Goal: Task Accomplishment & Management: Use online tool/utility

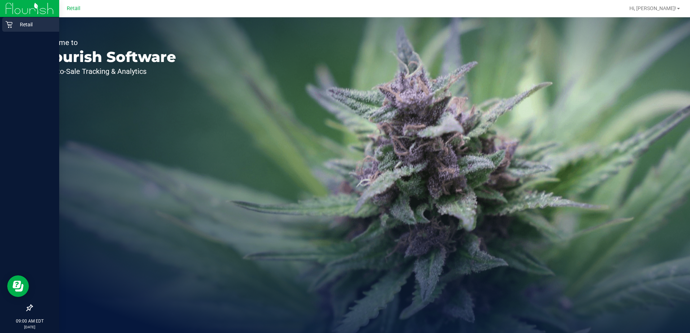
click at [25, 24] on p "Retail" at bounding box center [34, 24] width 43 height 9
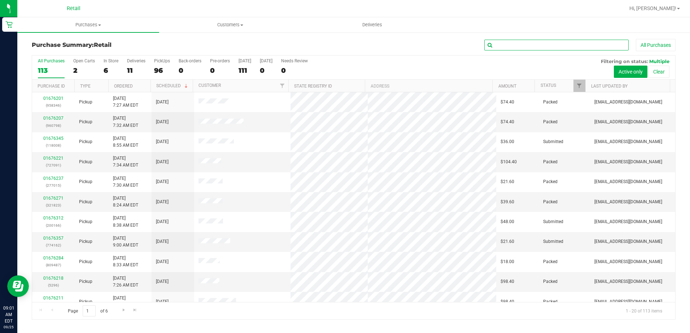
click at [512, 45] on input "text" at bounding box center [556, 45] width 144 height 11
type input "033"
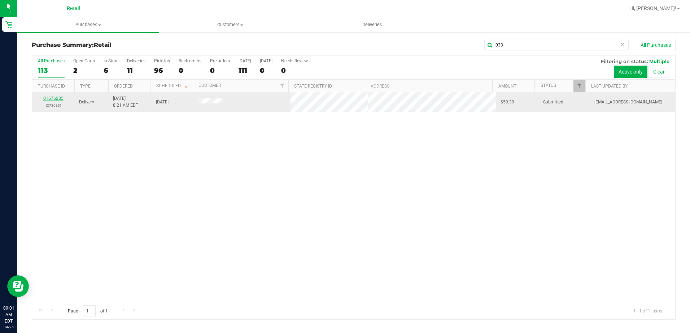
click at [49, 97] on link "01676285" at bounding box center [53, 98] width 20 height 5
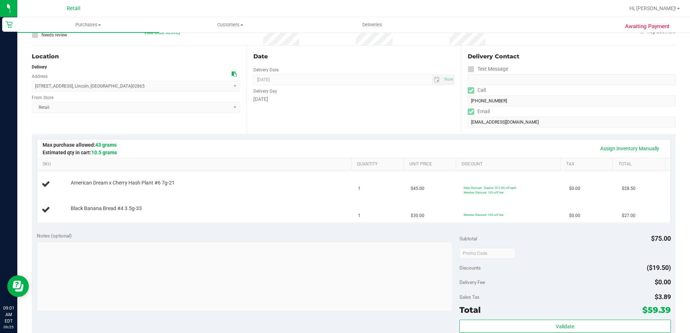
scroll to position [72, 0]
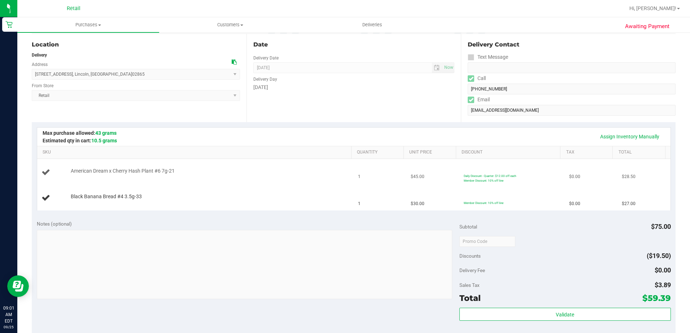
click at [233, 163] on td "American Dream x Cherry Hash Plant #6 7g-21" at bounding box center [195, 172] width 317 height 27
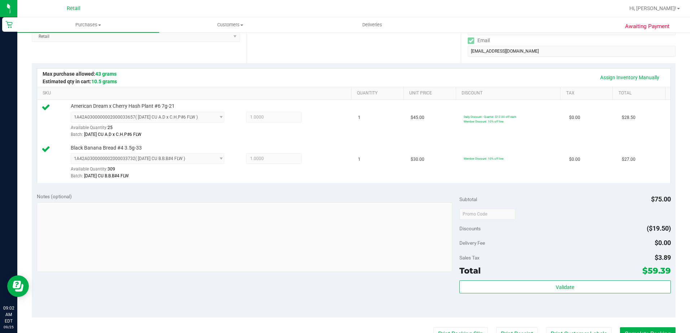
scroll to position [180, 0]
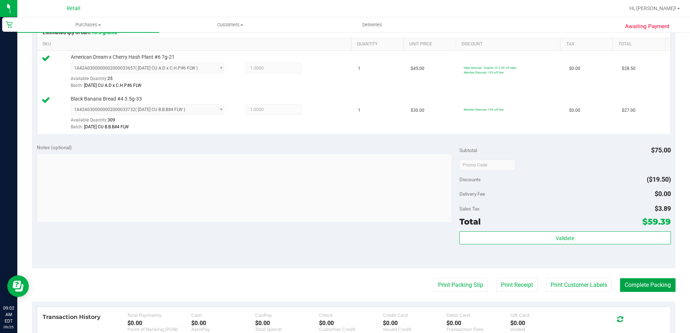
click at [647, 288] on button "Complete Packing" at bounding box center [648, 286] width 56 height 14
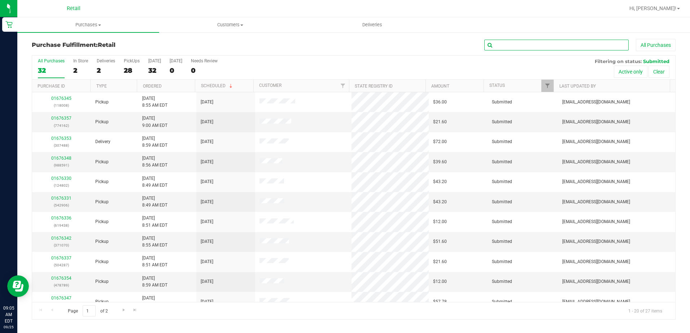
click at [511, 43] on input "text" at bounding box center [556, 45] width 144 height 11
type input "488"
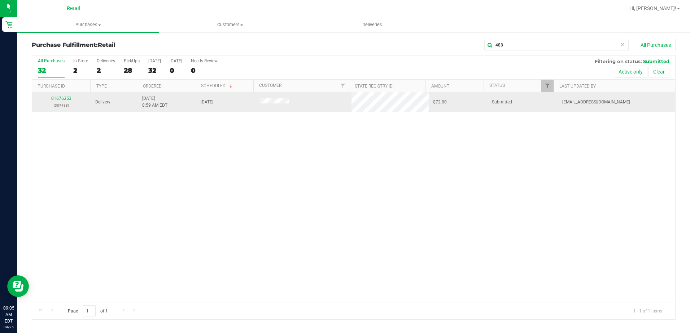
click at [51, 99] on div "01676353 (307488)" at bounding box center [61, 102] width 50 height 14
click at [55, 97] on link "01676353" at bounding box center [61, 98] width 20 height 5
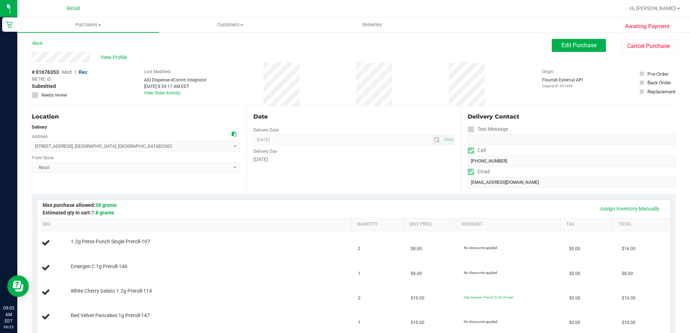
click at [251, 48] on div "Back Edit Purchase Cancel Purchase" at bounding box center [354, 45] width 644 height 13
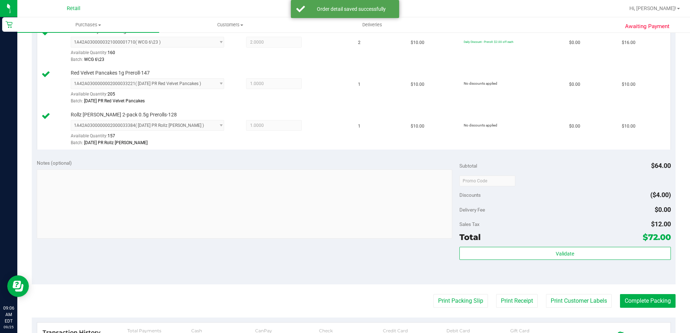
scroll to position [289, 0]
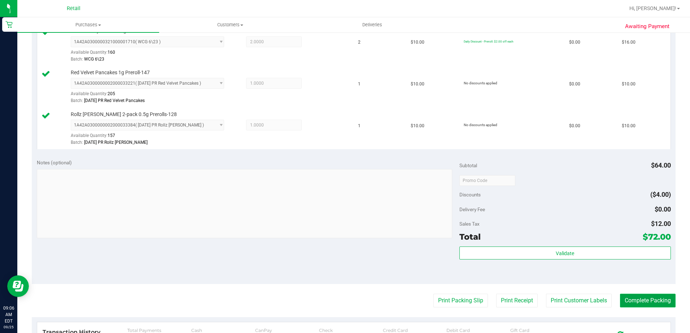
click at [625, 298] on button "Complete Packing" at bounding box center [648, 301] width 56 height 14
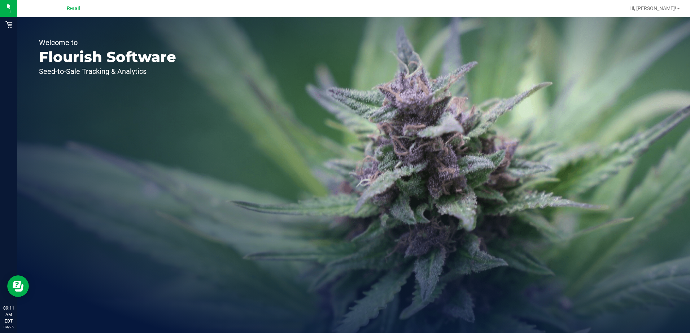
drag, startPoint x: 67, startPoint y: 0, endPoint x: 196, endPoint y: 51, distance: 138.5
click at [191, 53] on div "Welcome to Flourish Software Seed-to-Sale Tracking & Analytics" at bounding box center [107, 175] width 180 height 316
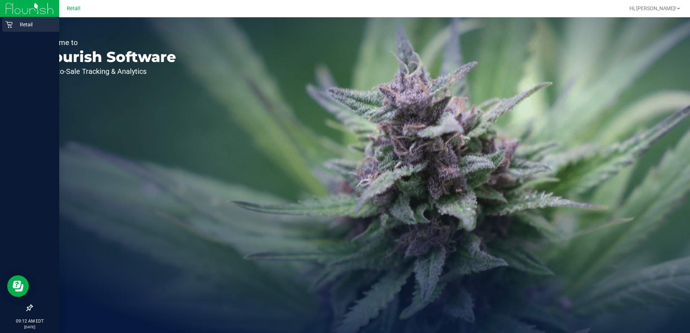
click at [25, 26] on p "Retail" at bounding box center [34, 24] width 43 height 9
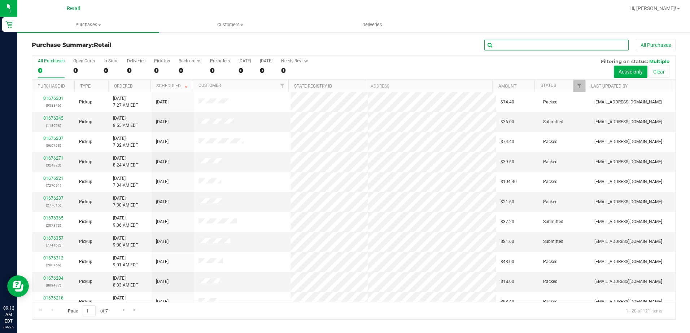
click at [555, 44] on input "text" at bounding box center [556, 45] width 144 height 11
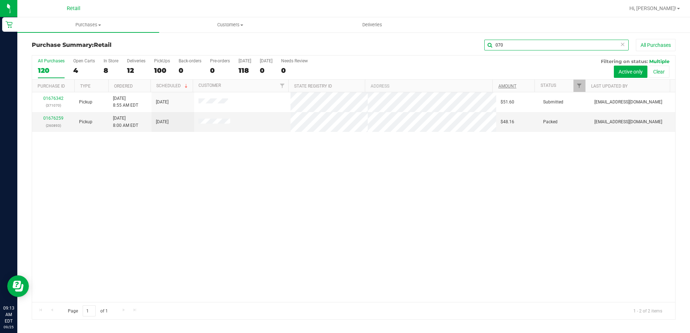
type input "070"
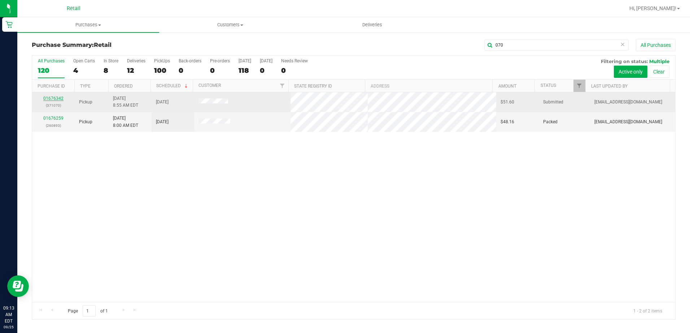
click at [53, 100] on link "01676342" at bounding box center [53, 98] width 20 height 5
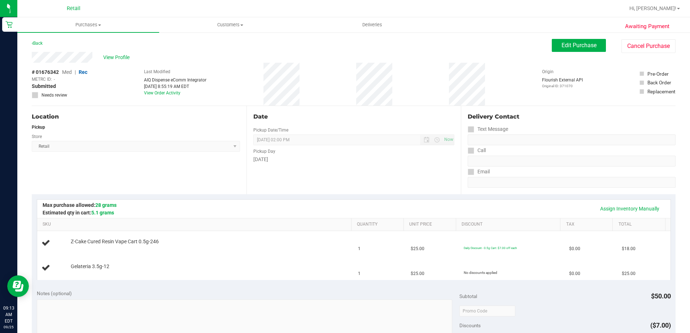
click at [228, 42] on div "Back Edit Purchase Cancel Purchase" at bounding box center [354, 45] width 644 height 13
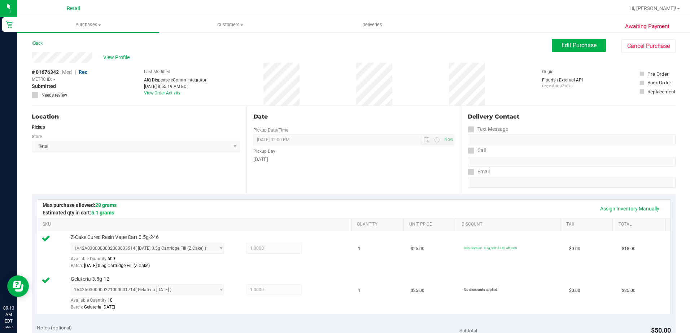
click at [203, 49] on div "Back Edit Purchase Cancel Purchase" at bounding box center [354, 45] width 644 height 13
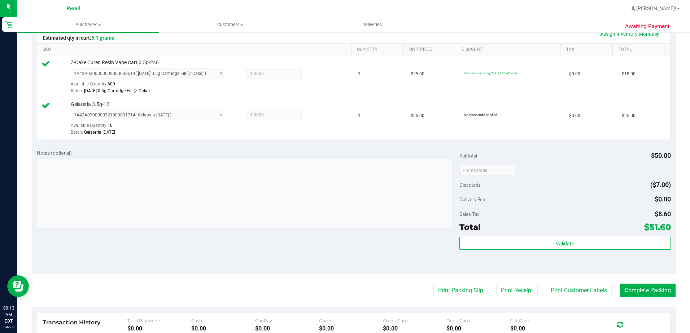
scroll to position [217, 0]
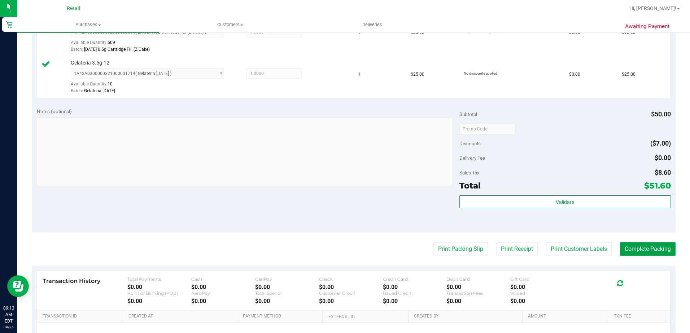
click at [634, 250] on button "Complete Packing" at bounding box center [648, 249] width 56 height 14
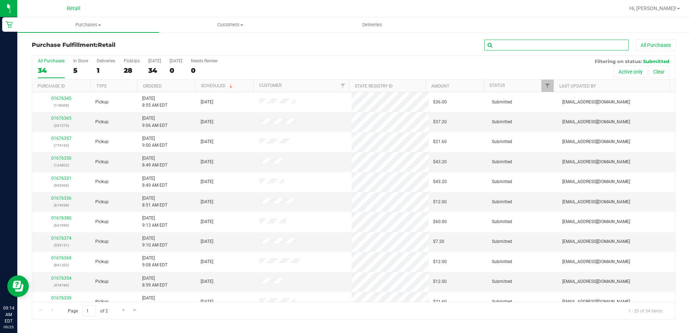
click at [505, 44] on input "text" at bounding box center [556, 45] width 144 height 11
type input "803"
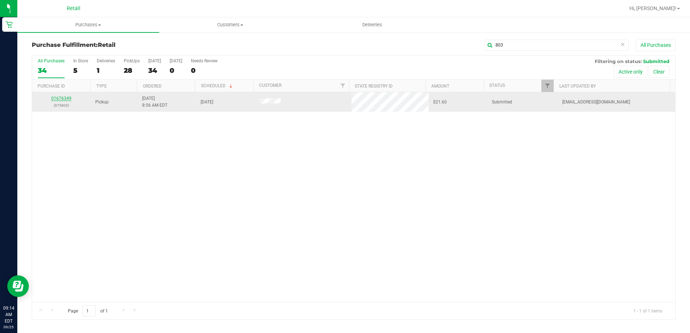
click at [57, 99] on link "01676349" at bounding box center [61, 98] width 20 height 5
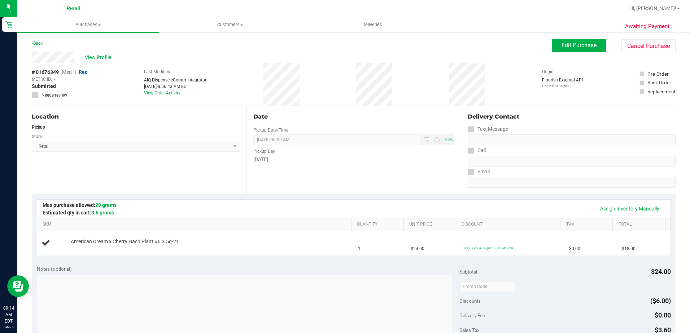
click at [226, 87] on div "# 01676349 Med | Rec METRC ID: - Submitted Needs review Last Modified AIQ Dispe…" at bounding box center [354, 84] width 644 height 43
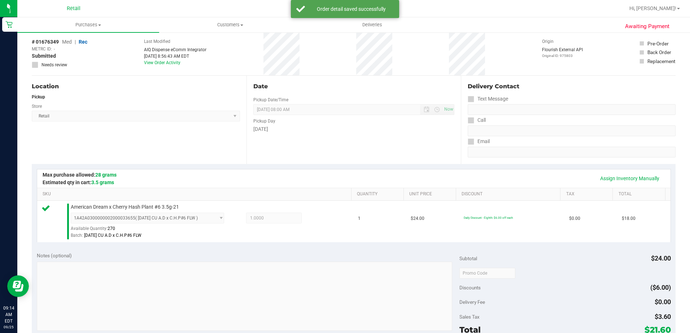
scroll to position [144, 0]
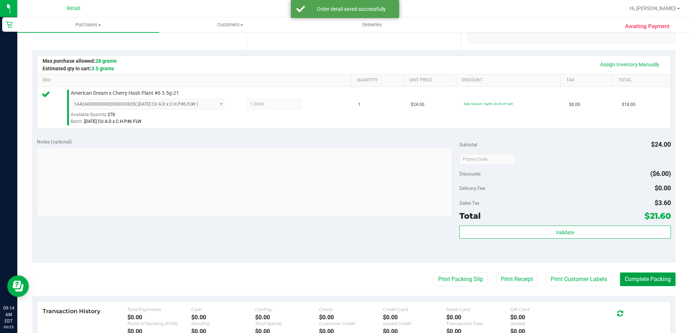
click at [620, 280] on button "Complete Packing" at bounding box center [648, 280] width 56 height 14
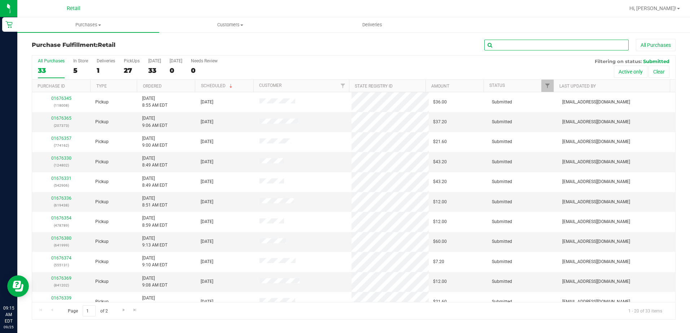
click at [563, 43] on input "text" at bounding box center [556, 45] width 144 height 11
type input "008"
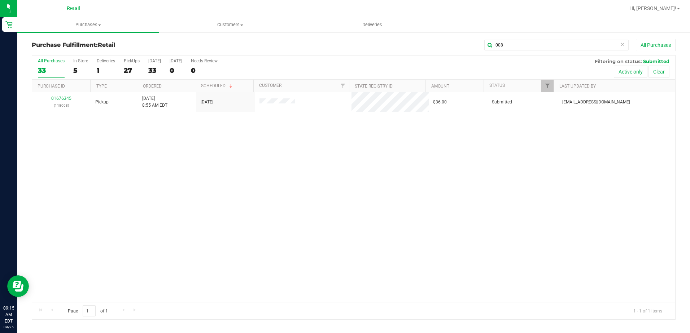
click at [342, 232] on div "01676345 (118008) Pickup 9/25/2025 8:55 AM EDT 9/25/2025 $36.00 Submitted aiqec…" at bounding box center [353, 197] width 643 height 210
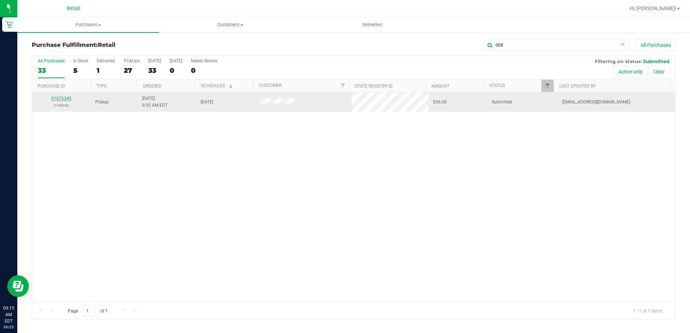
click at [64, 97] on link "01676345" at bounding box center [61, 98] width 20 height 5
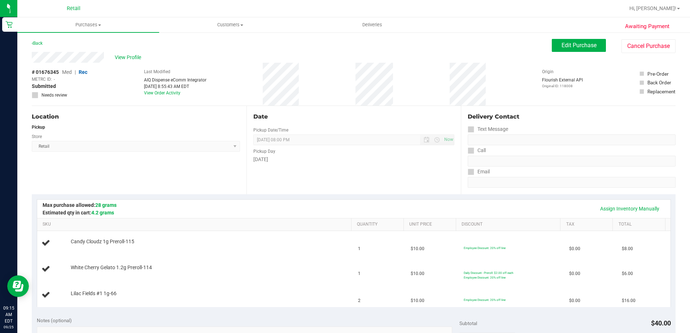
click at [201, 46] on div "Back Edit Purchase Cancel Purchase" at bounding box center [354, 45] width 644 height 13
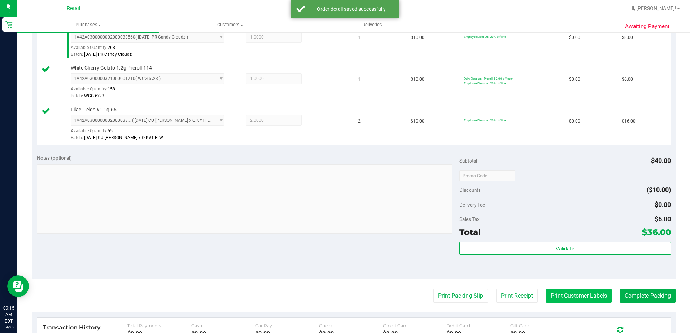
scroll to position [217, 0]
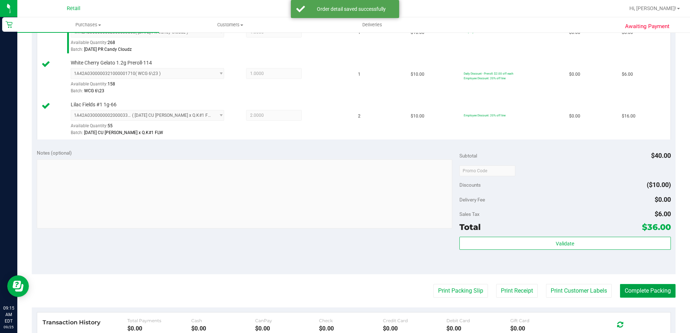
click at [644, 294] on button "Complete Packing" at bounding box center [648, 291] width 56 height 14
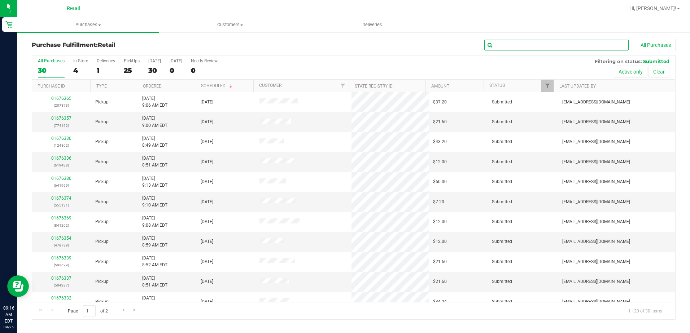
click at [499, 46] on input "text" at bounding box center [556, 45] width 144 height 11
type input "152"
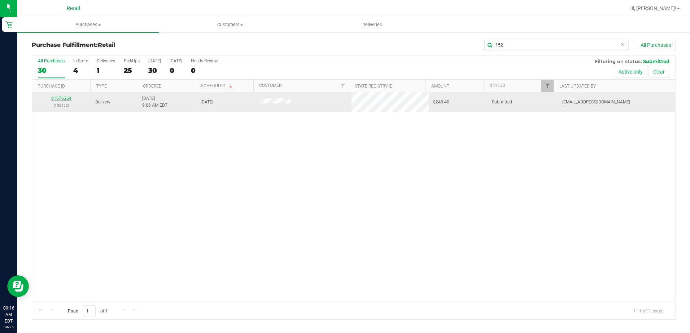
click at [67, 100] on link "01676364" at bounding box center [61, 98] width 20 height 5
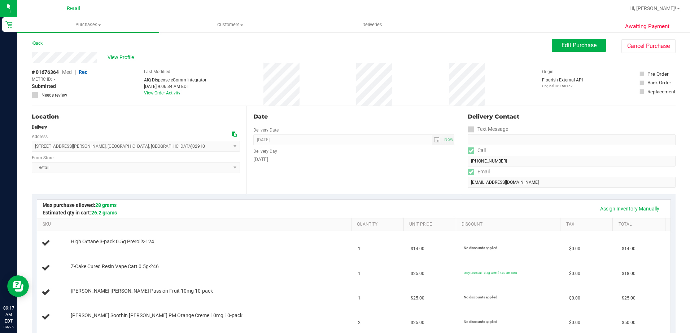
click at [245, 58] on div "View Profile" at bounding box center [292, 57] width 520 height 11
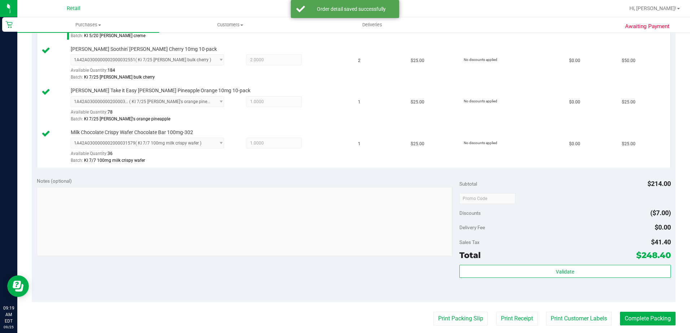
scroll to position [433, 0]
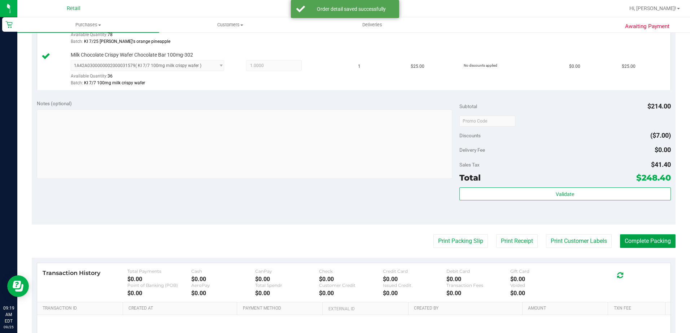
click at [623, 241] on button "Complete Packing" at bounding box center [648, 242] width 56 height 14
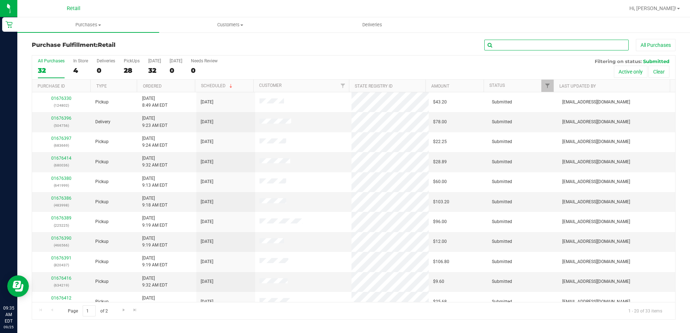
click at [532, 44] on input "text" at bounding box center [556, 45] width 144 height 11
type input "981"
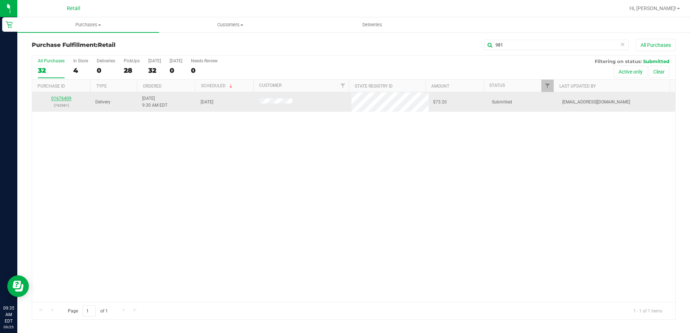
click at [59, 100] on link "01676409" at bounding box center [61, 98] width 20 height 5
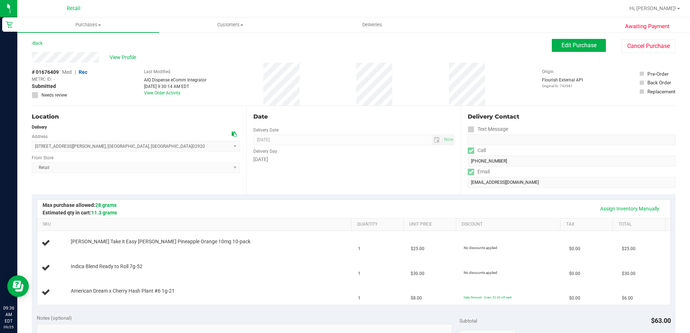
click at [311, 54] on div "View Profile" at bounding box center [292, 57] width 520 height 11
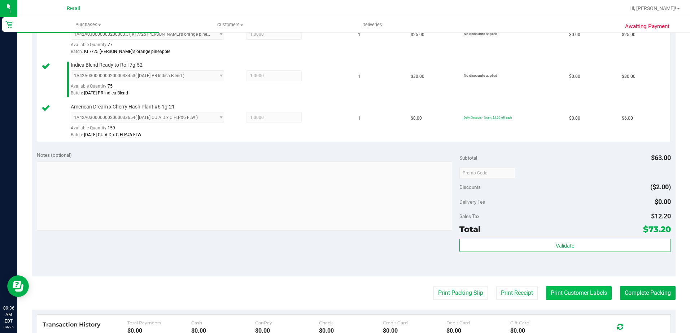
scroll to position [217, 0]
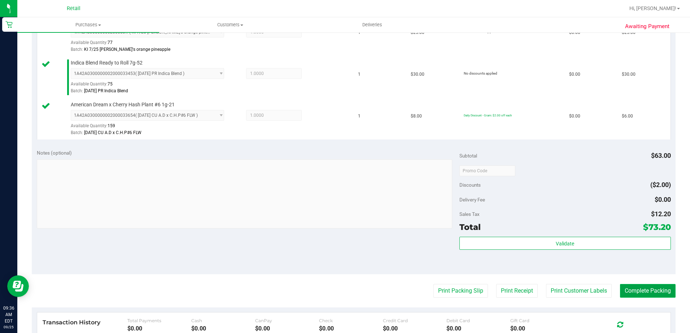
click at [633, 288] on button "Complete Packing" at bounding box center [648, 291] width 56 height 14
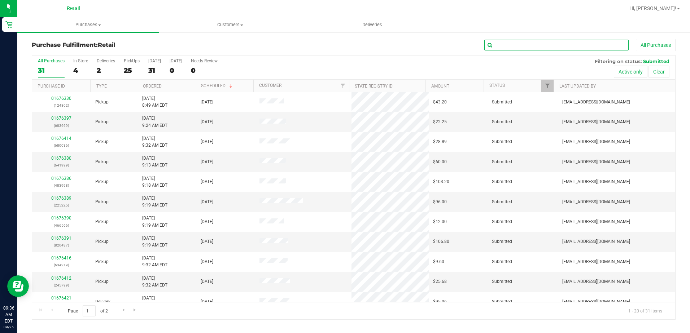
click at [524, 45] on input "text" at bounding box center [556, 45] width 144 height 11
type input "661"
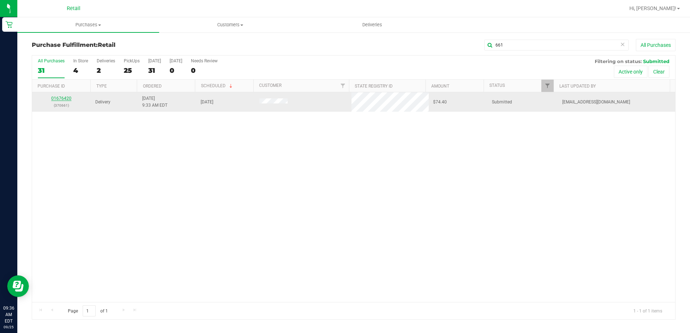
click at [70, 97] on link "01676420" at bounding box center [61, 98] width 20 height 5
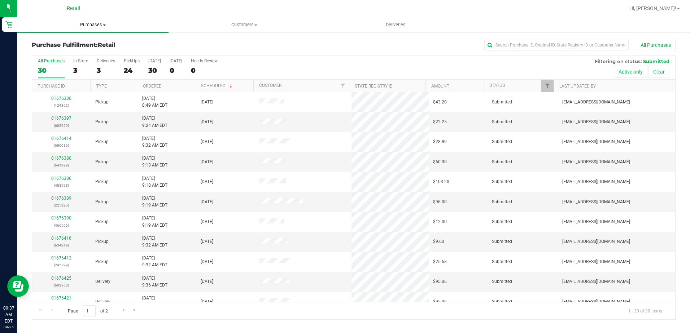
click at [90, 26] on span "Purchases" at bounding box center [92, 25] width 151 height 6
click at [600, 48] on input "text" at bounding box center [556, 45] width 144 height 11
type input "661"
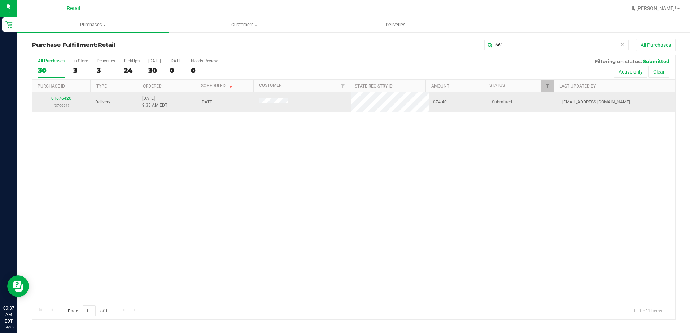
click at [65, 97] on link "01676420" at bounding box center [61, 98] width 20 height 5
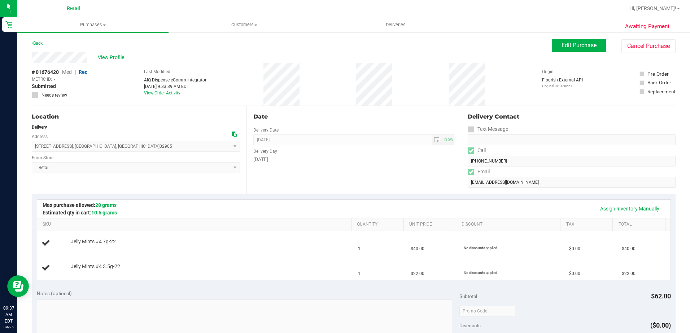
click at [279, 43] on div "Back Edit Purchase Cancel Purchase" at bounding box center [354, 45] width 644 height 13
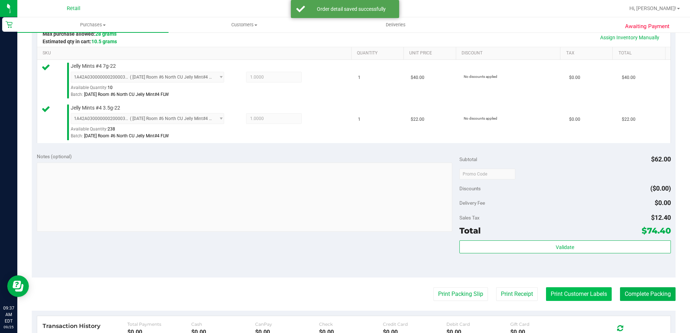
scroll to position [217, 0]
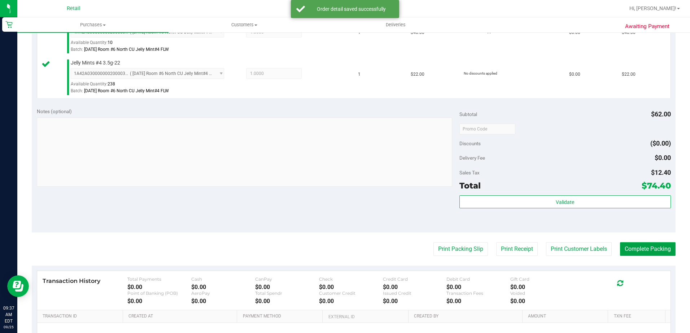
click at [644, 243] on button "Complete Packing" at bounding box center [648, 249] width 56 height 14
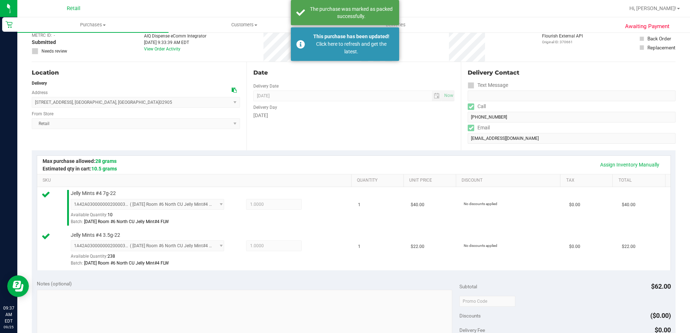
scroll to position [0, 0]
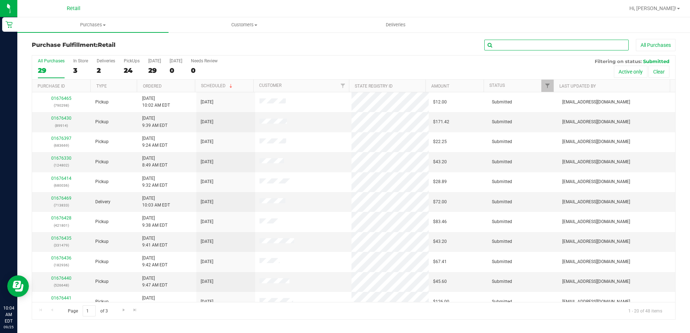
click at [529, 45] on input "text" at bounding box center [556, 45] width 144 height 11
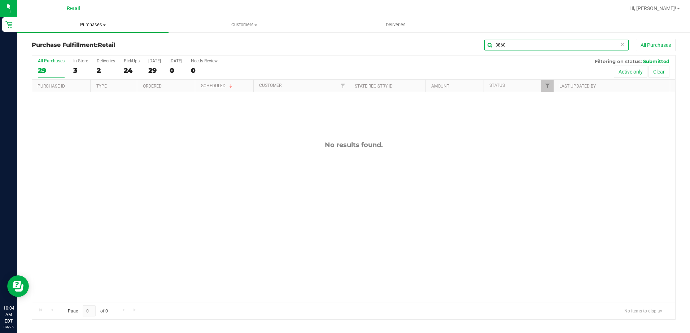
type input "3860"
click at [84, 24] on span "Purchases" at bounding box center [92, 25] width 151 height 6
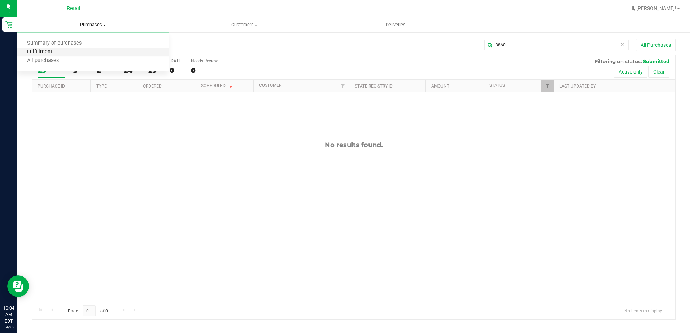
click at [48, 54] on span "Fulfillment" at bounding box center [39, 52] width 45 height 6
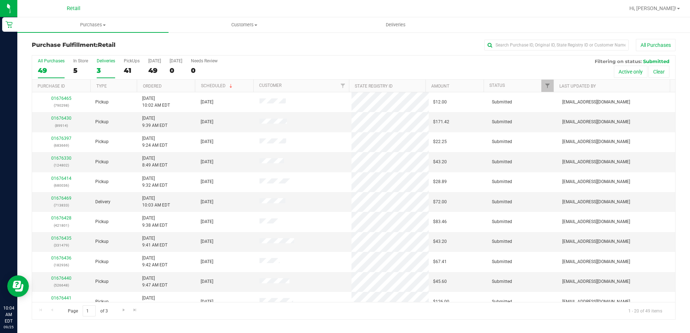
click at [112, 61] on div "Deliveries" at bounding box center [106, 60] width 18 height 5
click at [0, 0] on input "Deliveries 3" at bounding box center [0, 0] width 0 height 0
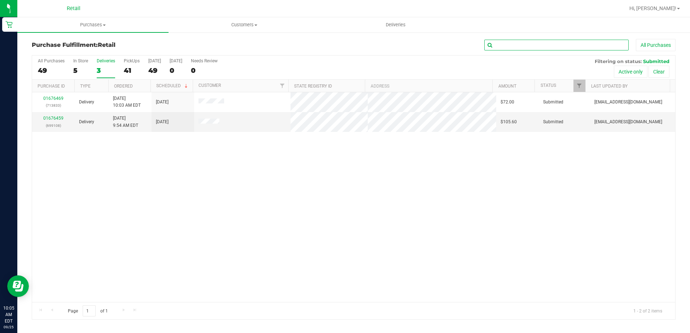
click at [543, 45] on input "text" at bounding box center [556, 45] width 144 height 11
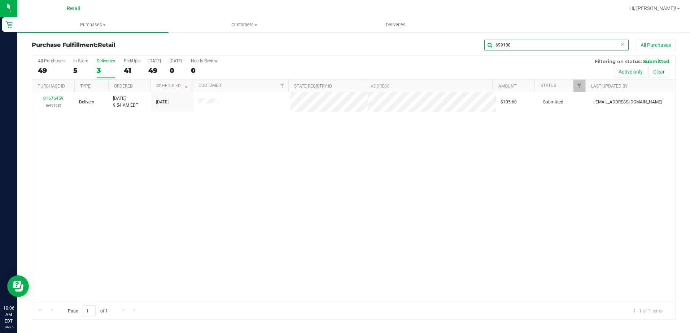
type input "699108"
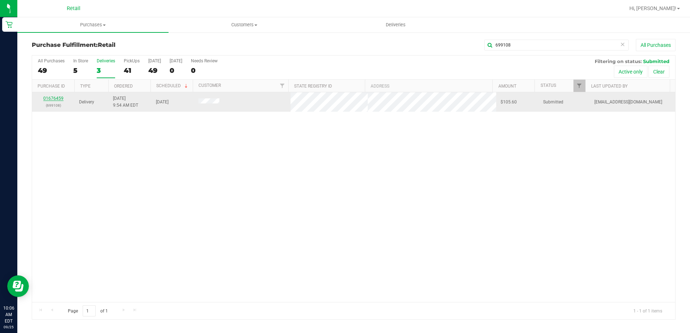
click at [54, 97] on link "01676459" at bounding box center [53, 98] width 20 height 5
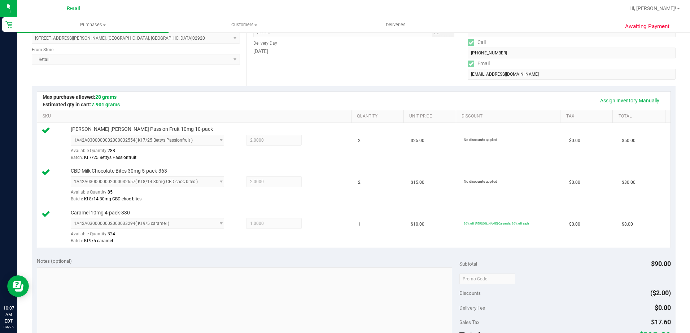
scroll to position [144, 0]
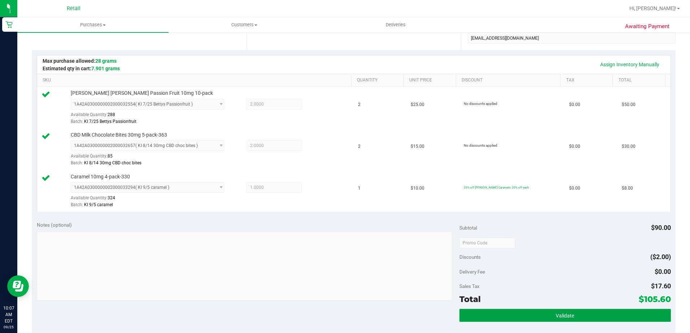
click at [491, 310] on button "Validate" at bounding box center [564, 315] width 211 height 13
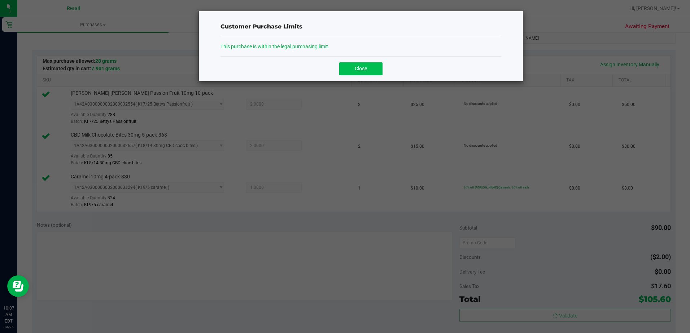
click at [355, 69] on span "Close" at bounding box center [361, 69] width 12 height 6
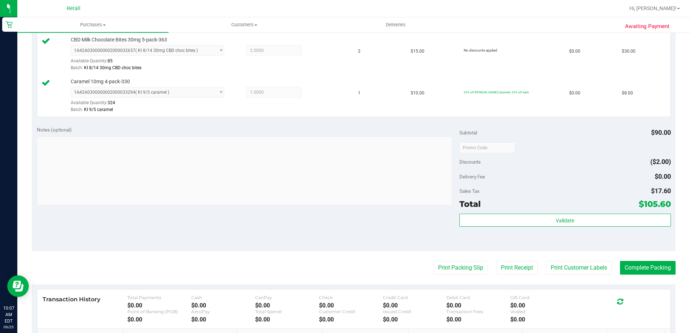
scroll to position [253, 0]
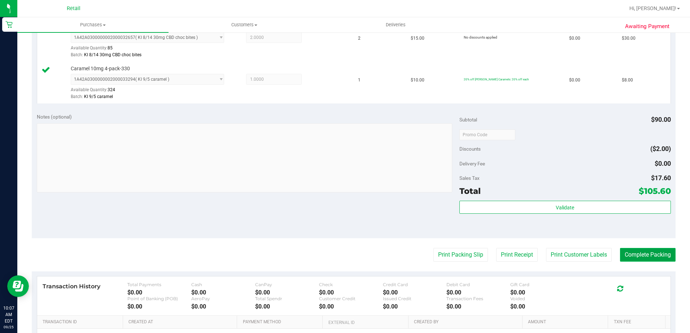
click at [630, 251] on button "Complete Packing" at bounding box center [648, 255] width 56 height 14
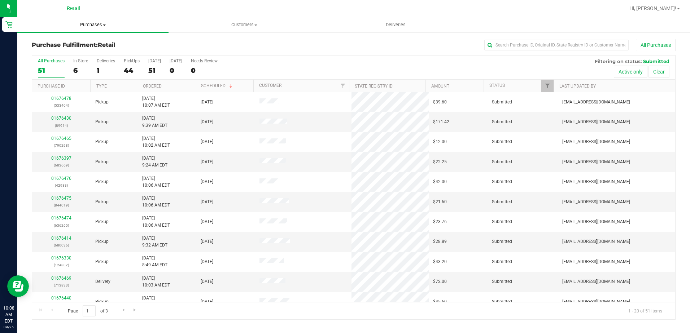
click at [95, 22] on span "Purchases" at bounding box center [92, 25] width 151 height 6
click at [40, 61] on span "All purchases" at bounding box center [42, 61] width 51 height 6
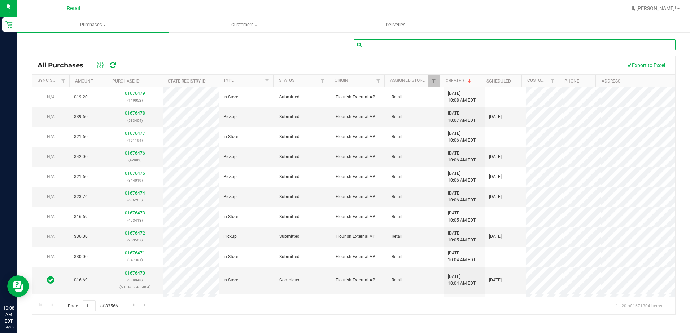
click at [396, 46] on input "text" at bounding box center [515, 44] width 322 height 11
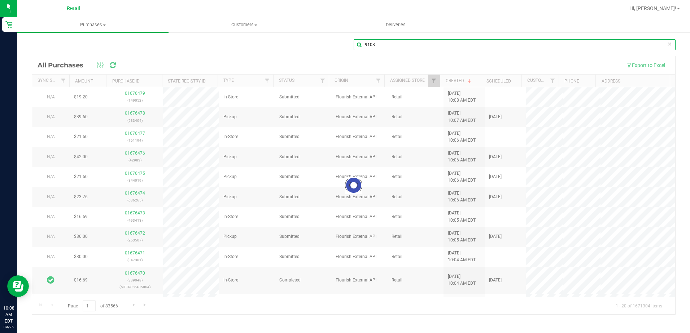
type input "9108"
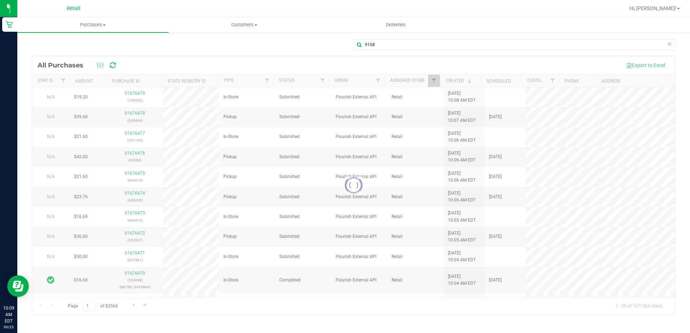
drag, startPoint x: 670, startPoint y: 158, endPoint x: 663, endPoint y: 218, distance: 60.7
click at [663, 218] on div at bounding box center [353, 185] width 643 height 258
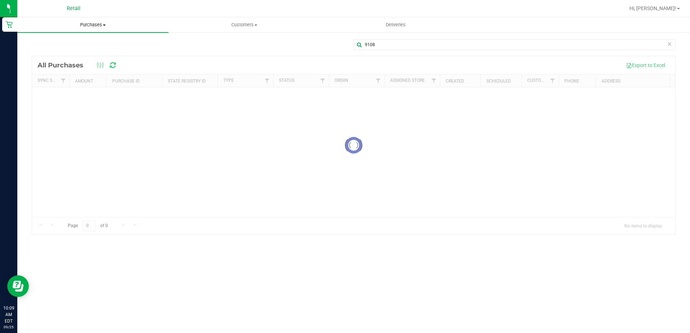
click at [94, 24] on span "Purchases" at bounding box center [92, 25] width 151 height 6
click at [45, 53] on span "Fulfillment" at bounding box center [39, 52] width 45 height 6
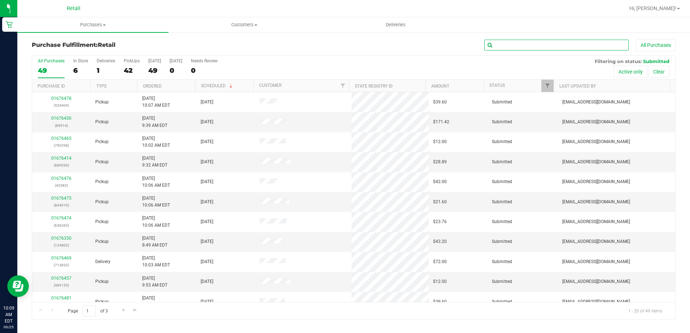
click at [504, 44] on input "text" at bounding box center [556, 45] width 144 height 11
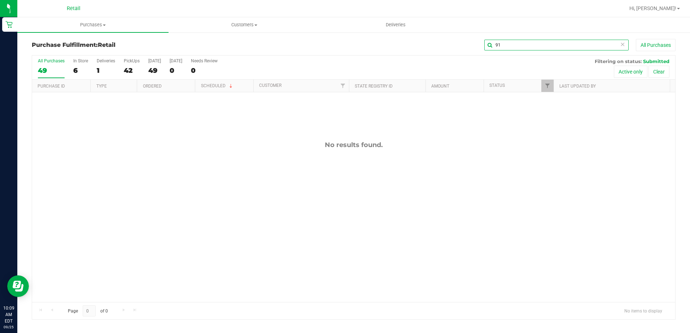
type input "9"
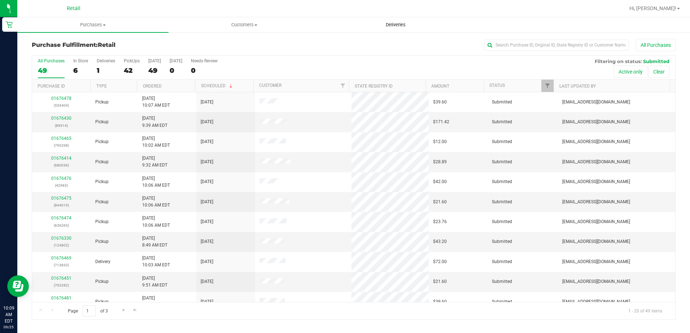
click at [396, 23] on span "Deliveries" at bounding box center [395, 25] width 39 height 6
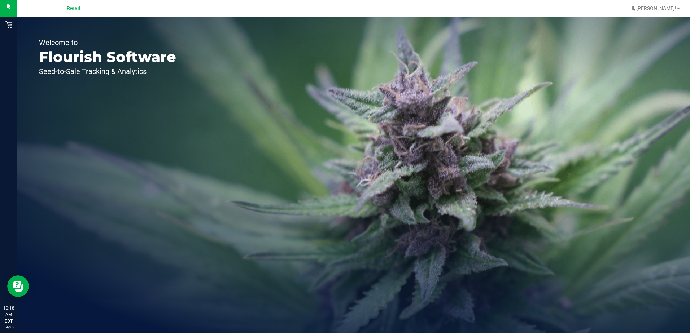
click at [75, 9] on span "Retail" at bounding box center [74, 8] width 14 height 6
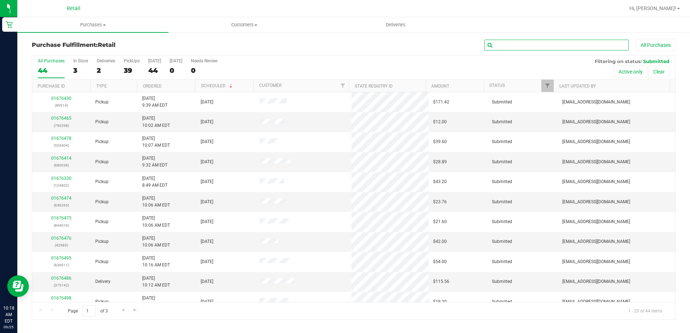
click at [510, 47] on input "text" at bounding box center [556, 45] width 144 height 11
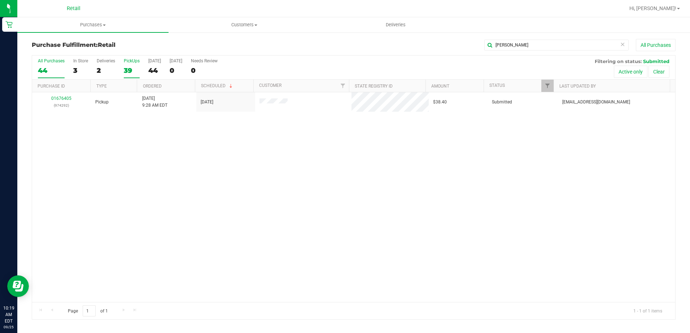
click at [130, 60] on div "PickUps" at bounding box center [132, 60] width 16 height 5
click at [0, 0] on input "PickUps 39" at bounding box center [0, 0] width 0 height 0
click at [516, 47] on input "[PERSON_NAME]" at bounding box center [556, 45] width 144 height 11
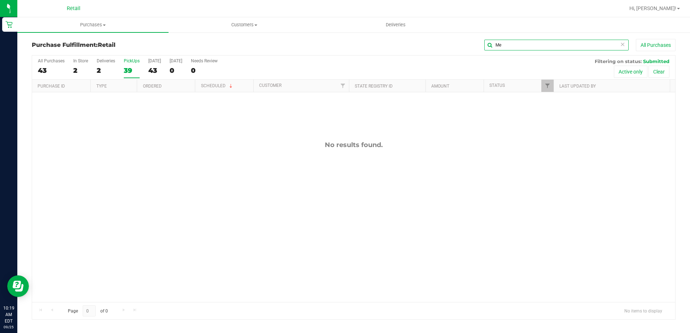
type input "M"
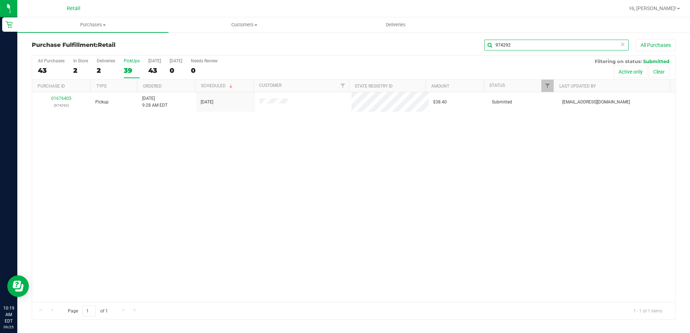
type input "974292"
click at [648, 43] on button "All Purchases" at bounding box center [656, 45] width 40 height 12
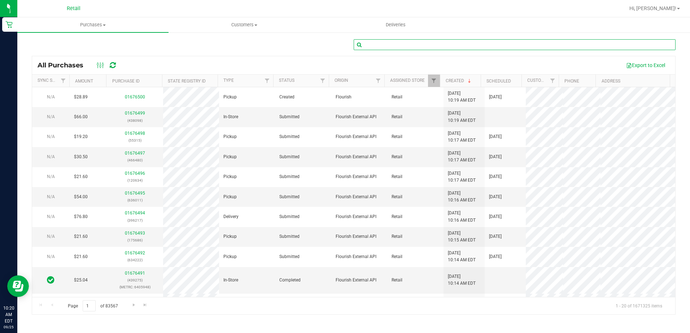
click at [398, 46] on input "text" at bounding box center [515, 44] width 322 height 11
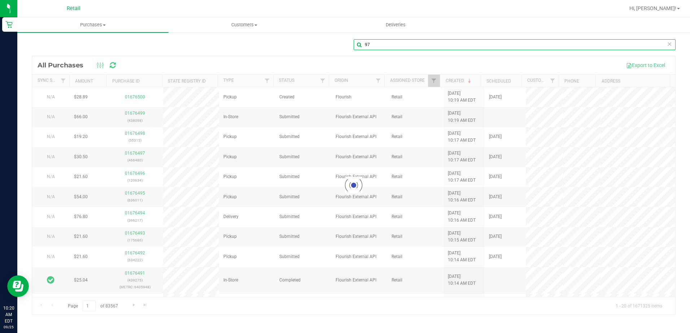
type input "9"
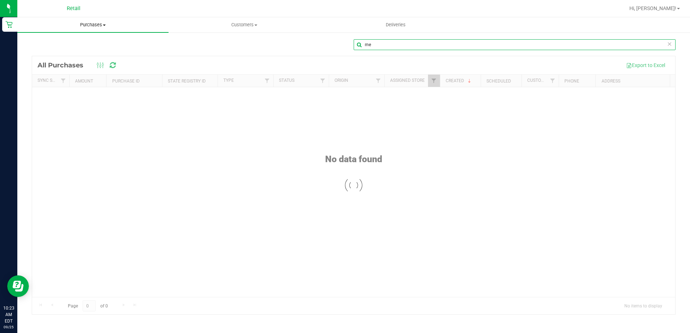
type input "me"
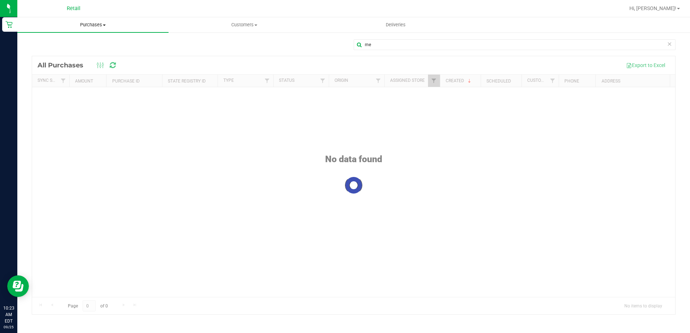
click at [86, 27] on span "Purchases" at bounding box center [92, 25] width 151 height 6
click at [45, 49] on span "Fulfillment" at bounding box center [39, 52] width 45 height 6
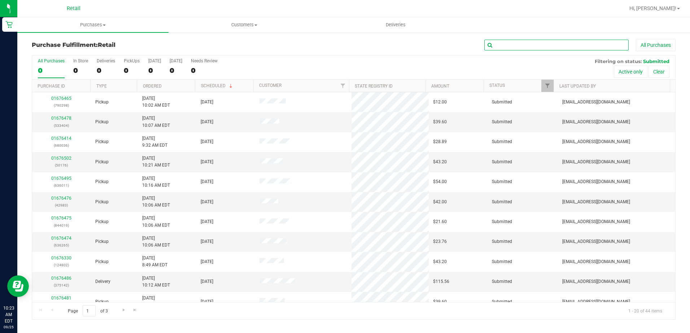
click at [513, 48] on input "text" at bounding box center [556, 45] width 144 height 11
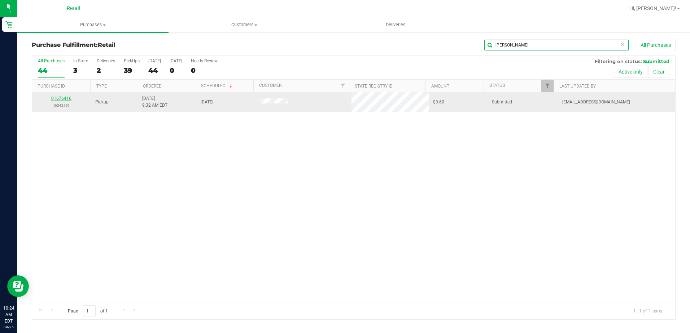
type input "[PERSON_NAME]"
click at [58, 98] on link "01676416" at bounding box center [61, 98] width 20 height 5
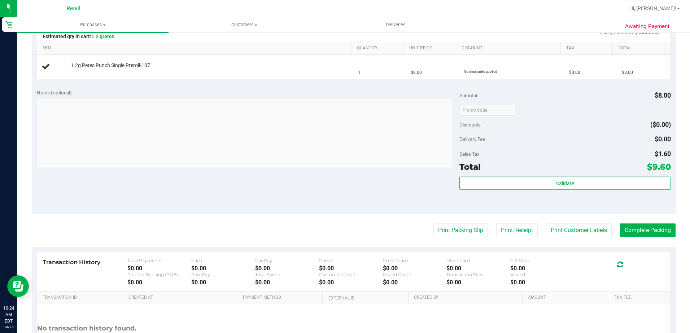
scroll to position [180, 0]
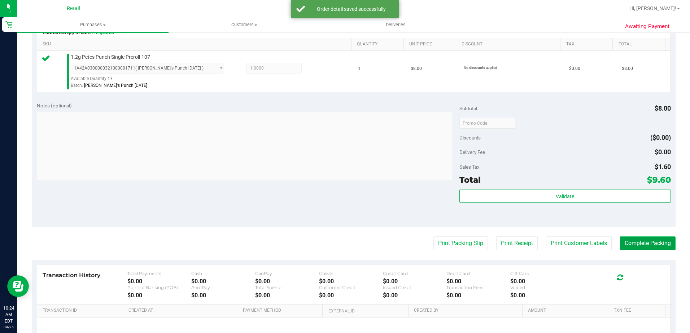
click at [632, 245] on button "Complete Packing" at bounding box center [648, 244] width 56 height 14
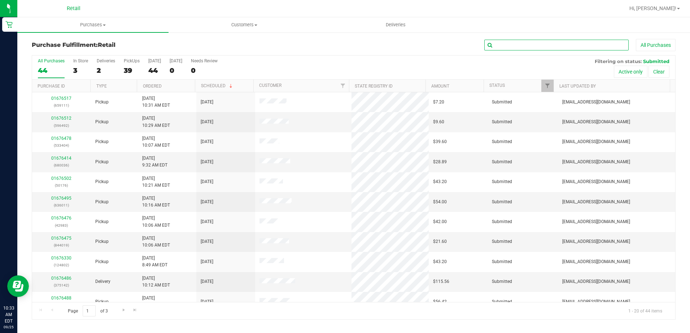
click at [524, 44] on input "text" at bounding box center [556, 45] width 144 height 11
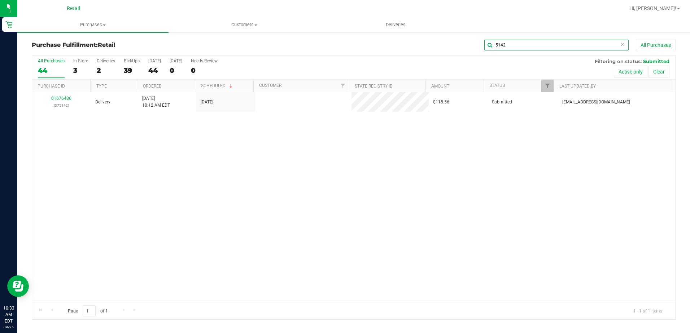
type input "5142"
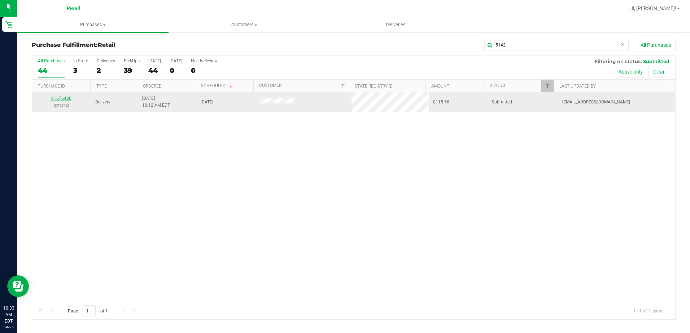
click at [65, 98] on link "01676486" at bounding box center [61, 98] width 20 height 5
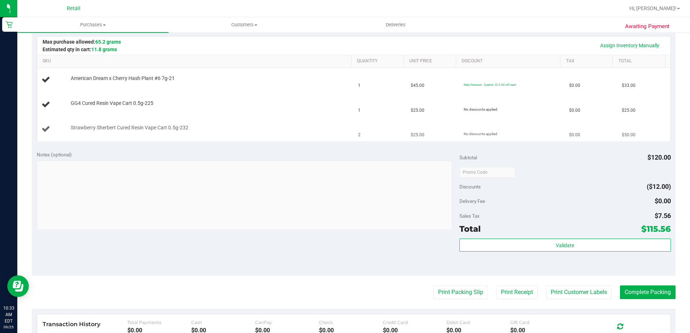
scroll to position [180, 0]
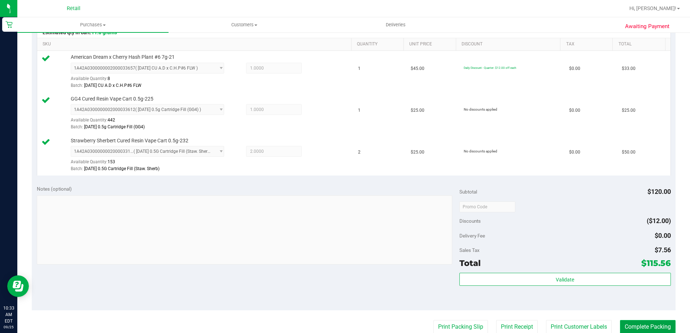
click at [660, 323] on button "Complete Packing" at bounding box center [648, 327] width 56 height 14
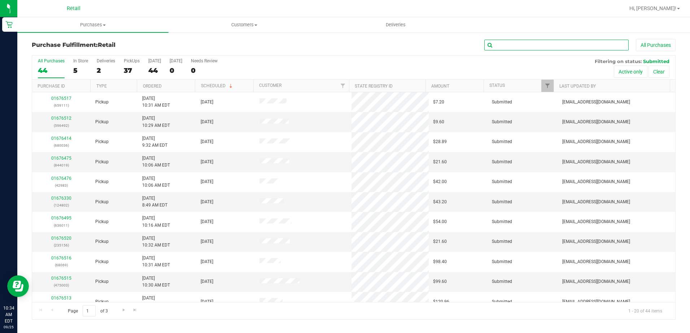
click at [534, 44] on input "text" at bounding box center [556, 45] width 144 height 11
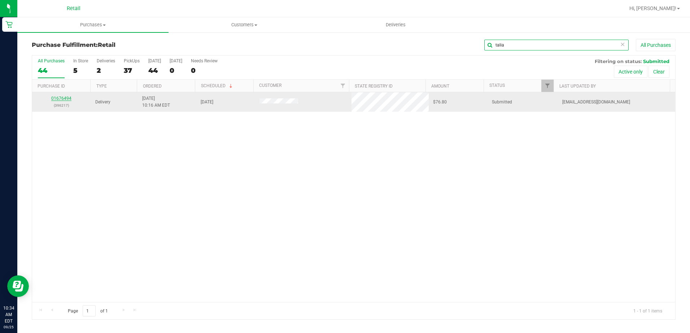
type input "talia"
click at [61, 97] on link "01676494" at bounding box center [61, 98] width 20 height 5
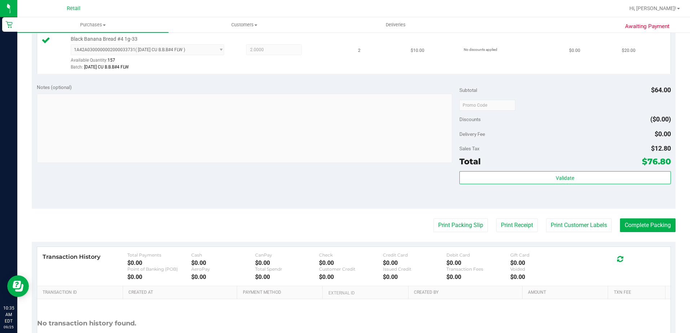
scroll to position [289, 0]
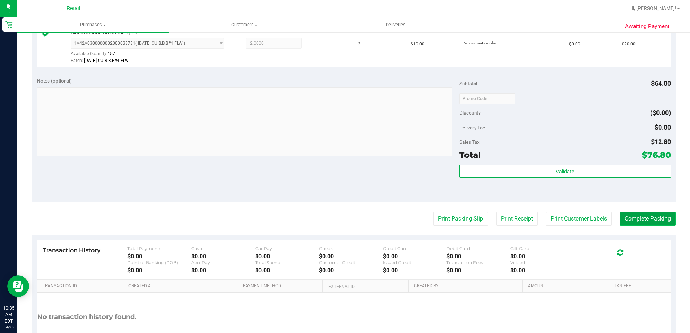
click at [638, 215] on button "Complete Packing" at bounding box center [648, 219] width 56 height 14
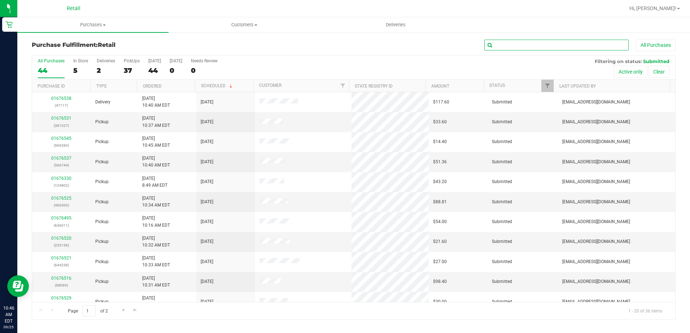
click at [525, 45] on input "text" at bounding box center [556, 45] width 144 height 11
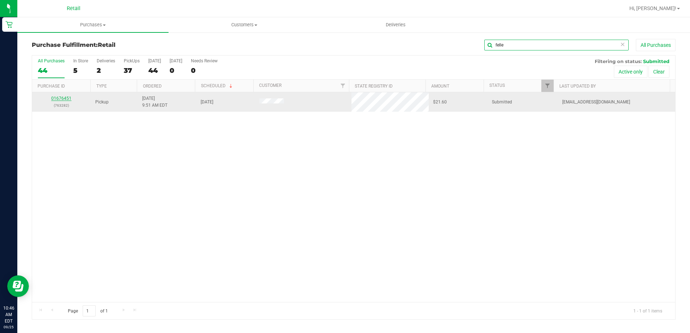
type input "felle"
click at [64, 100] on link "01676451" at bounding box center [61, 98] width 20 height 5
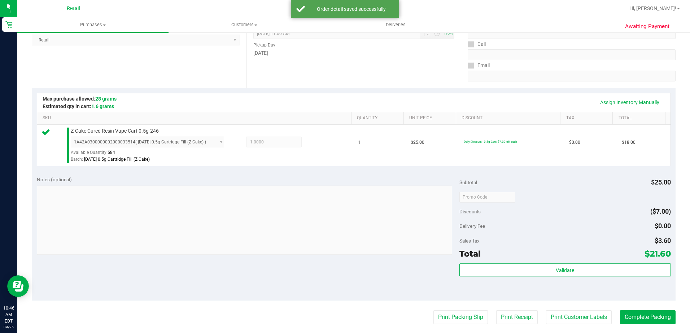
scroll to position [144, 0]
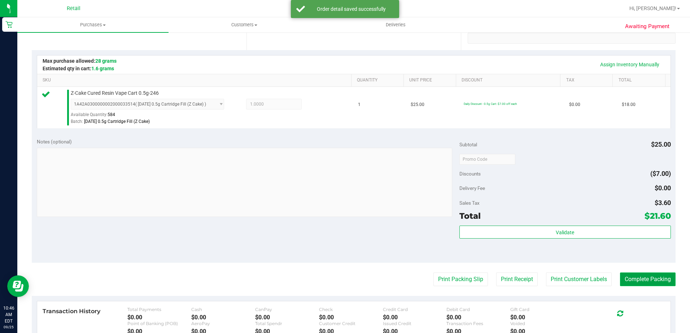
click at [654, 284] on button "Complete Packing" at bounding box center [648, 280] width 56 height 14
